Goal: Information Seeking & Learning: Learn about a topic

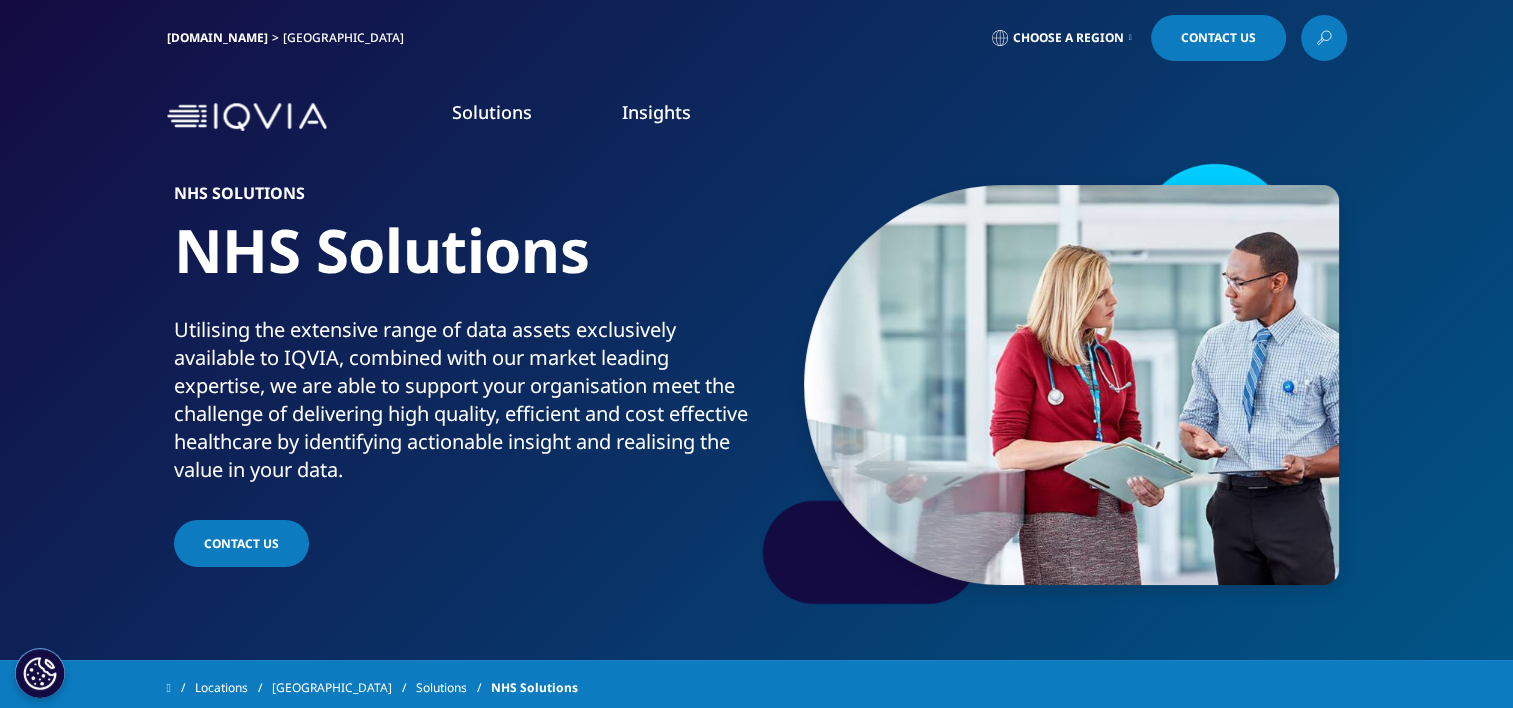
click at [584, 548] on link "Learn More" at bounding box center [592, 560] width 303 height 53
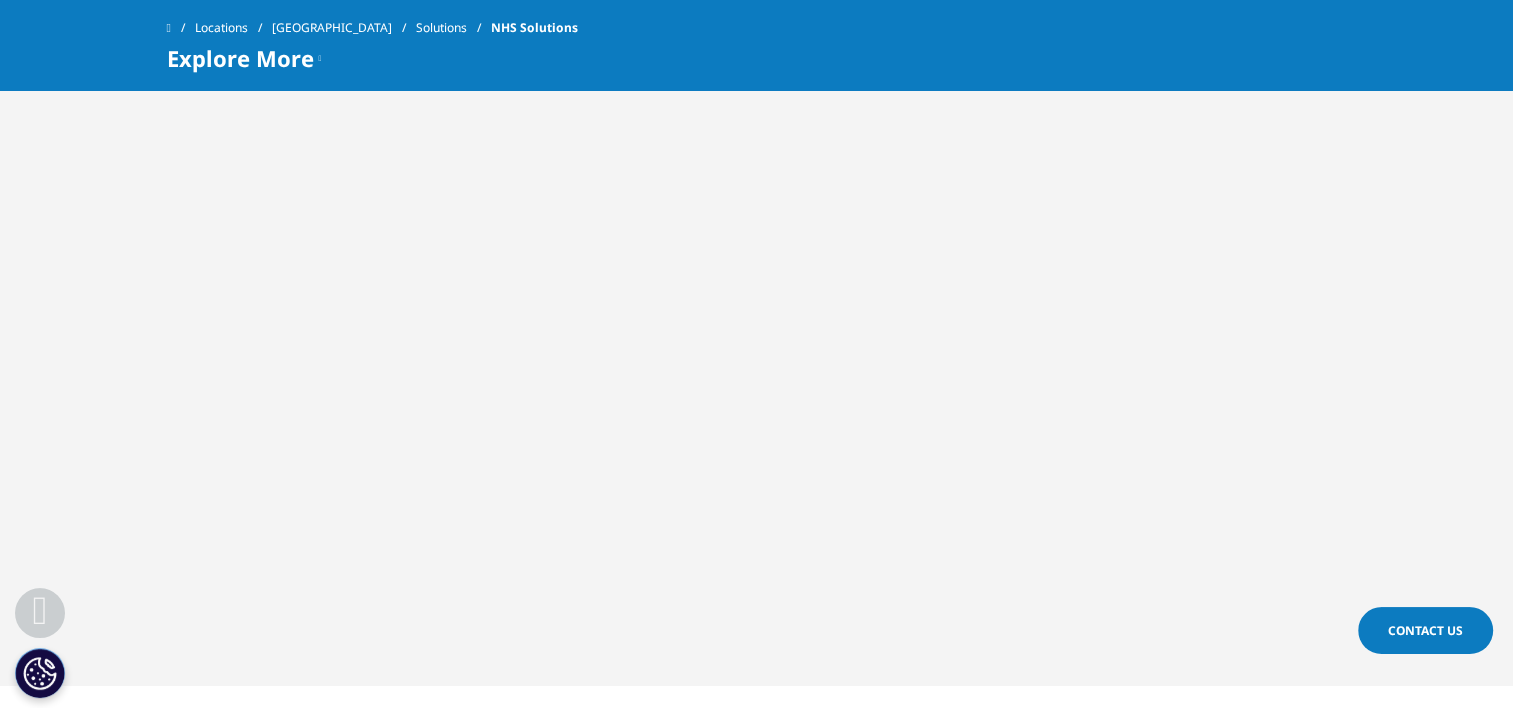
scroll to position [848, 0]
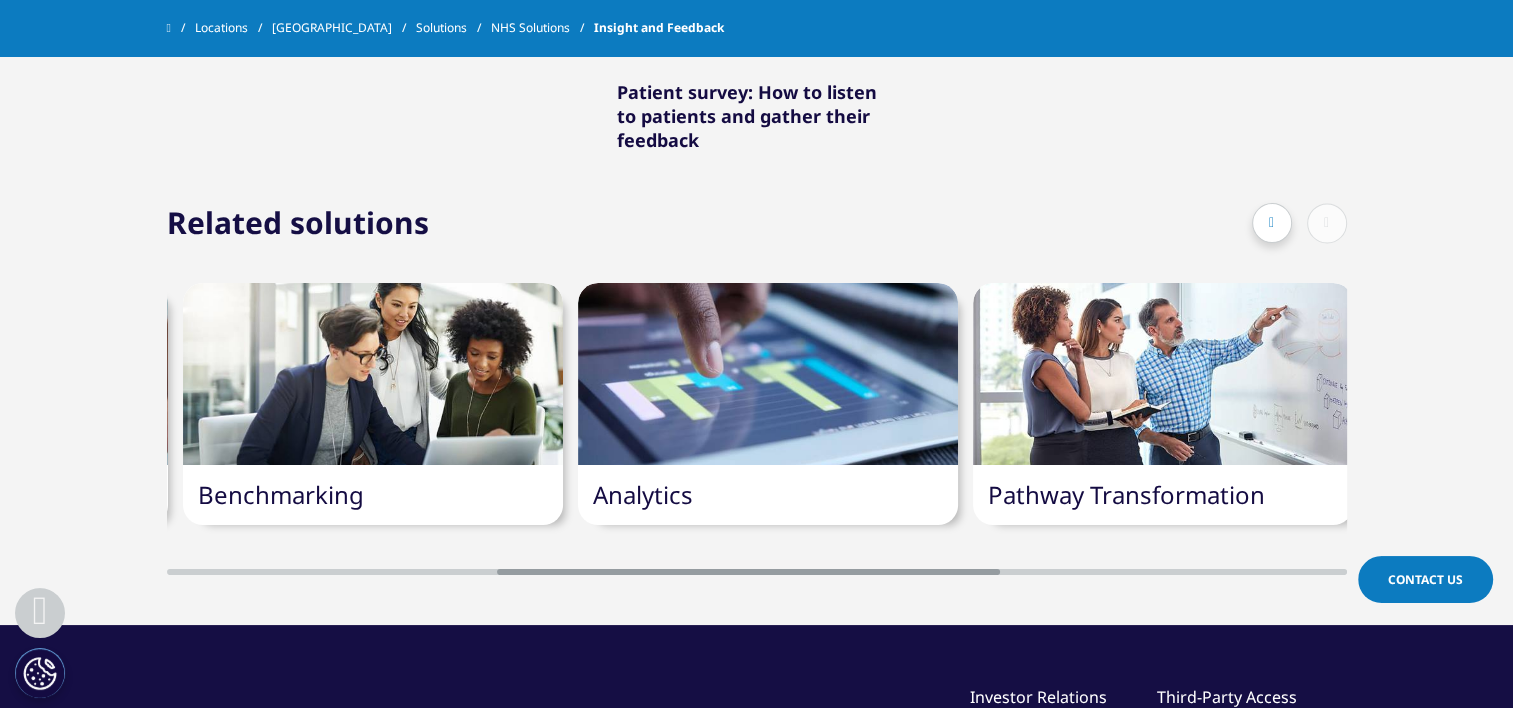
scroll to position [0, 775]
click at [740, 380] on div at bounding box center [767, 374] width 380 height 182
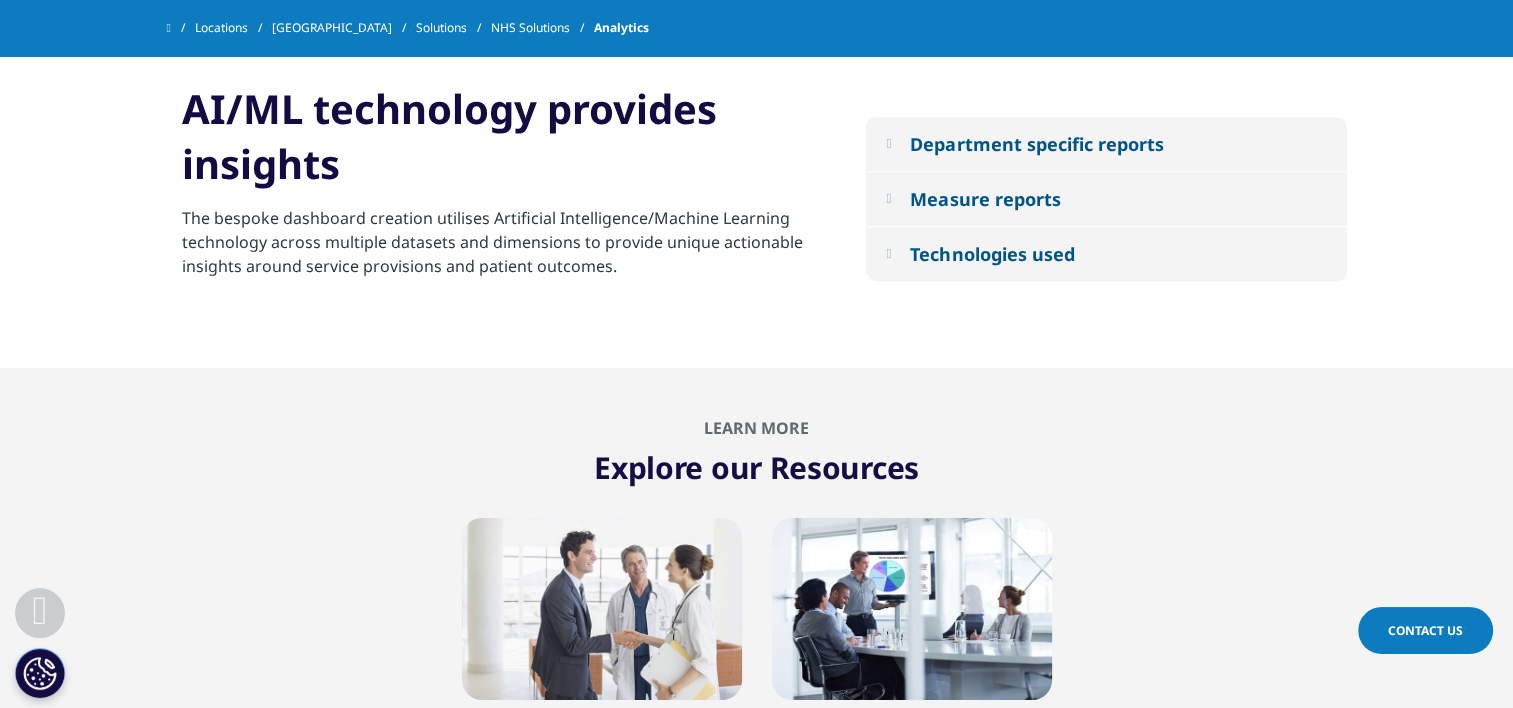
scroll to position [1343, 0]
